Goal: Information Seeking & Learning: Understand process/instructions

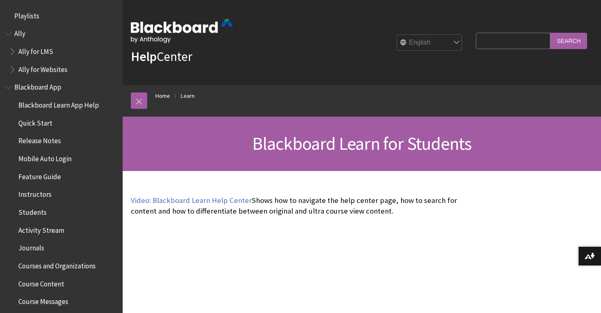
scroll to position [788, 0]
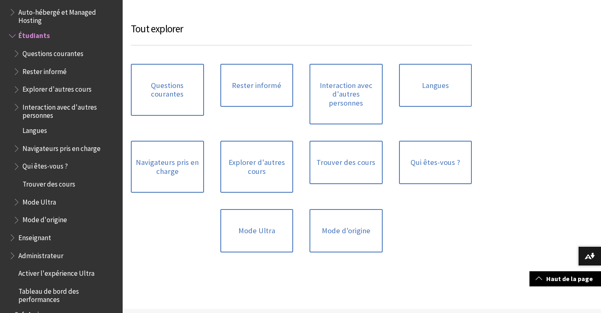
scroll to position [800, 0]
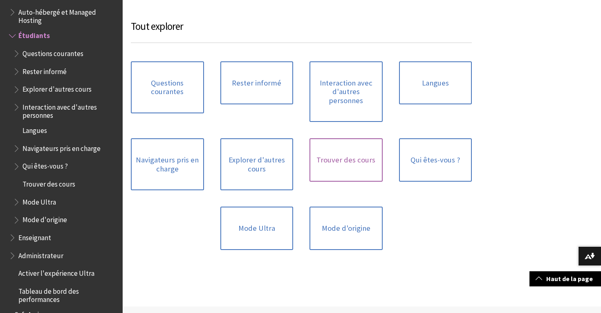
click at [333, 138] on link "Trouver des cours" at bounding box center [346, 159] width 73 height 43
click at [335, 138] on link "Trouver des cours" at bounding box center [346, 159] width 73 height 43
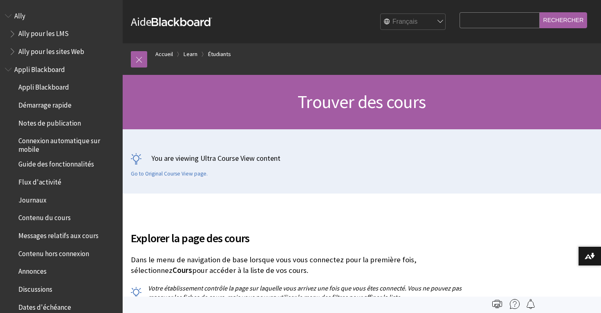
scroll to position [787, 0]
